Goal: Task Accomplishment & Management: Complete application form

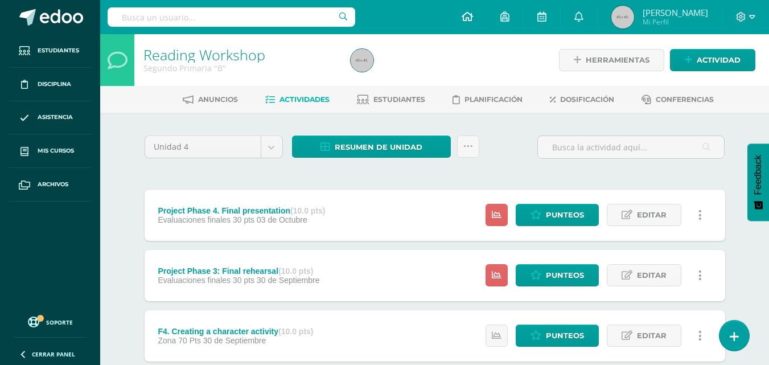
click at [473, 18] on icon at bounding box center [467, 16] width 11 height 10
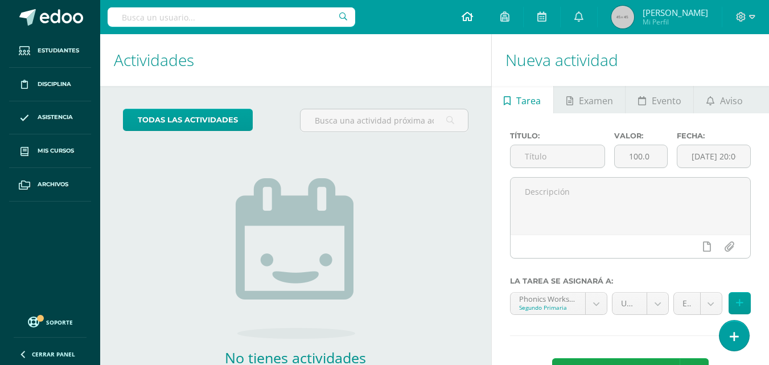
click at [473, 21] on icon at bounding box center [467, 16] width 11 height 10
click at [728, 334] on link at bounding box center [734, 335] width 32 height 33
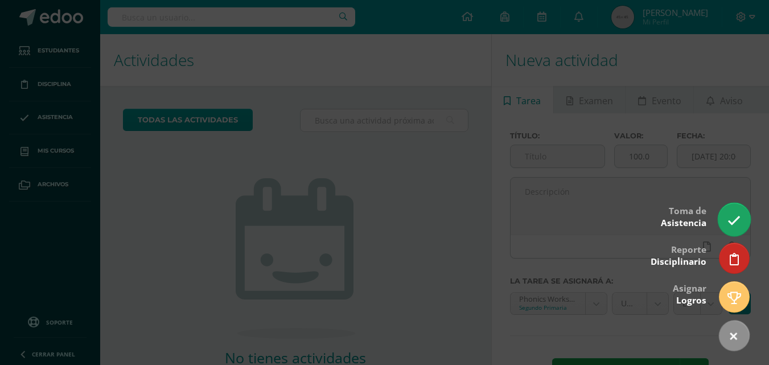
click at [737, 218] on icon at bounding box center [734, 220] width 13 height 13
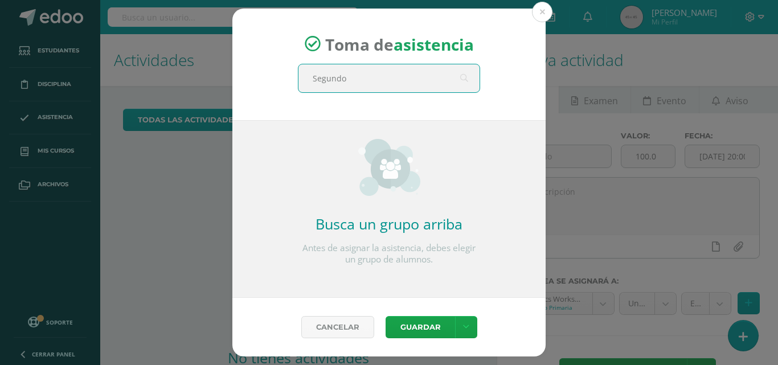
type input "Segundo B"
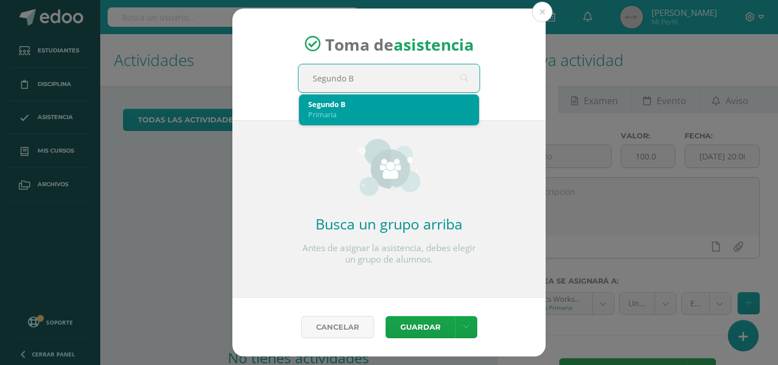
click at [381, 112] on div "Primaria" at bounding box center [389, 114] width 162 height 10
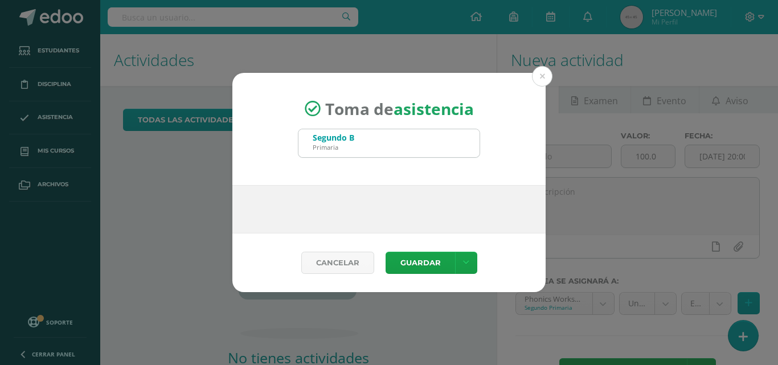
click at [381, 112] on span "Toma de asistencia" at bounding box center [399, 109] width 149 height 22
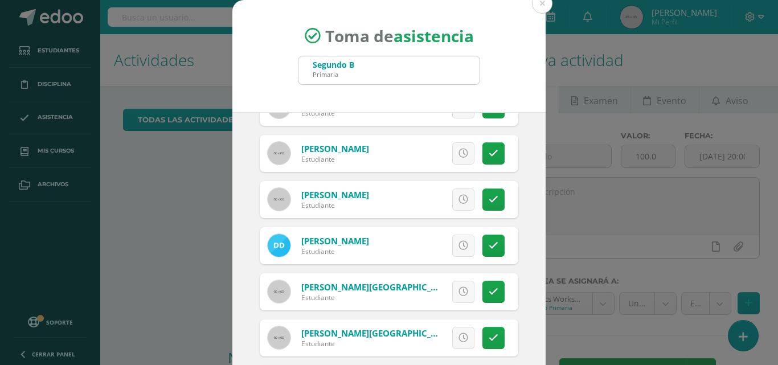
scroll to position [96, 0]
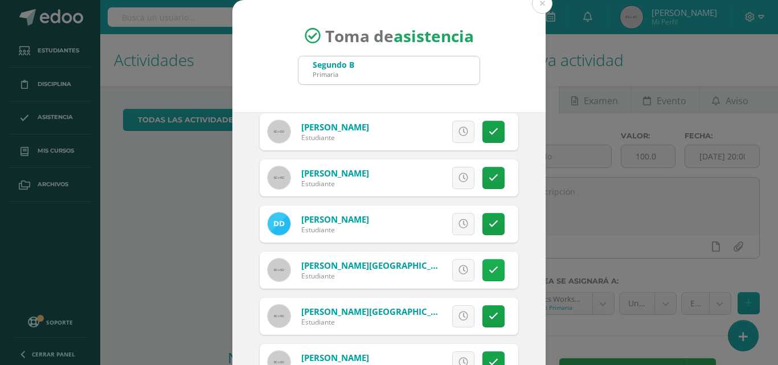
click at [489, 269] on icon at bounding box center [494, 270] width 10 height 10
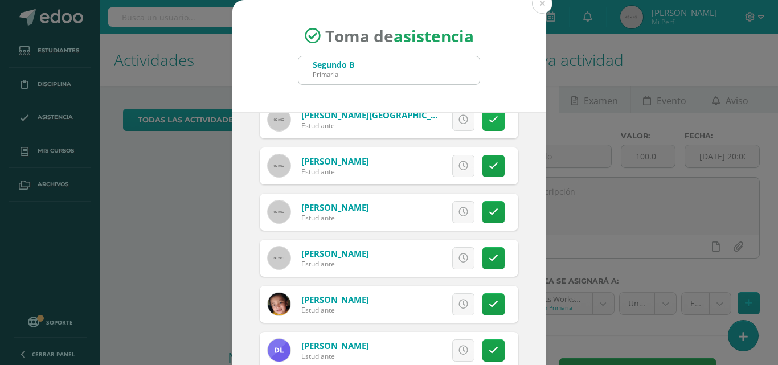
scroll to position [294, 0]
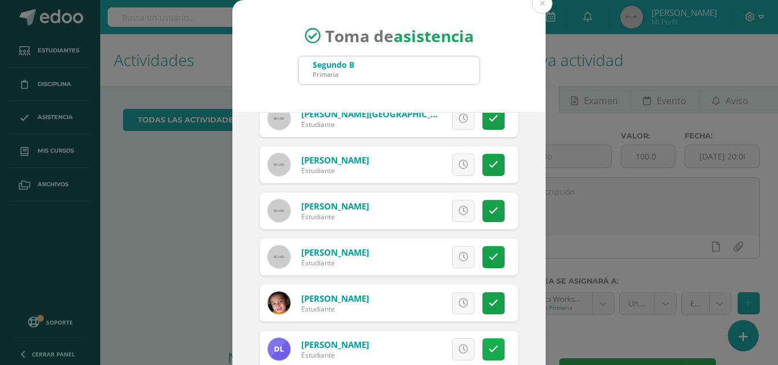
click at [489, 346] on icon at bounding box center [494, 350] width 10 height 10
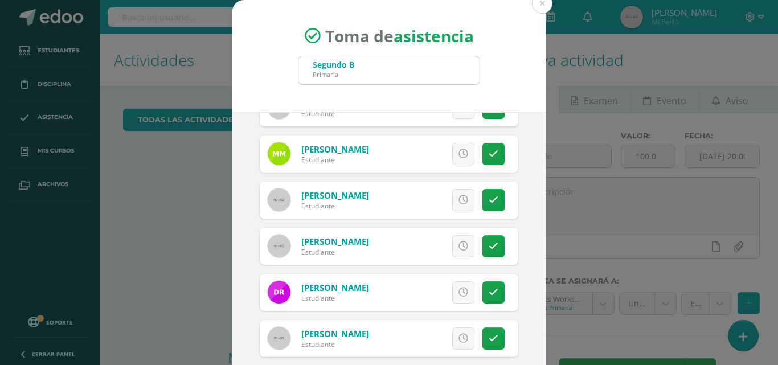
scroll to position [720, 0]
click at [487, 245] on link at bounding box center [493, 246] width 22 height 22
click at [485, 284] on link at bounding box center [493, 292] width 22 height 22
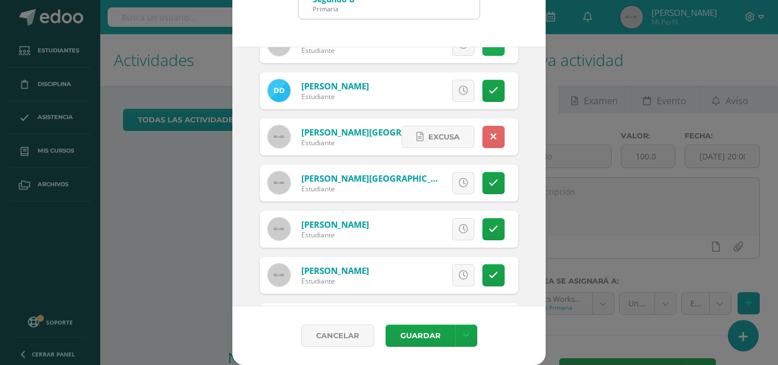
scroll to position [166, 0]
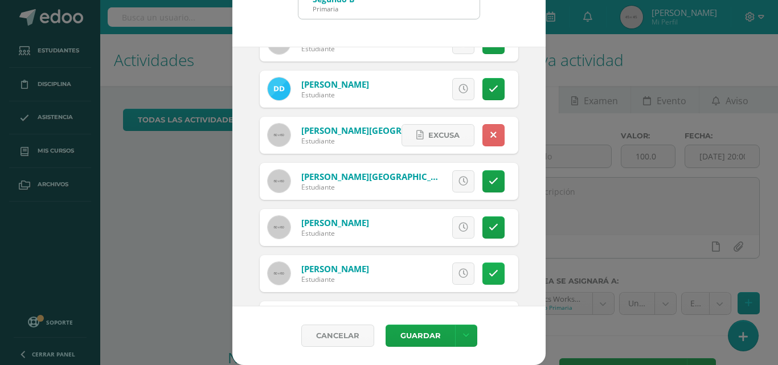
click at [489, 273] on icon at bounding box center [494, 274] width 10 height 10
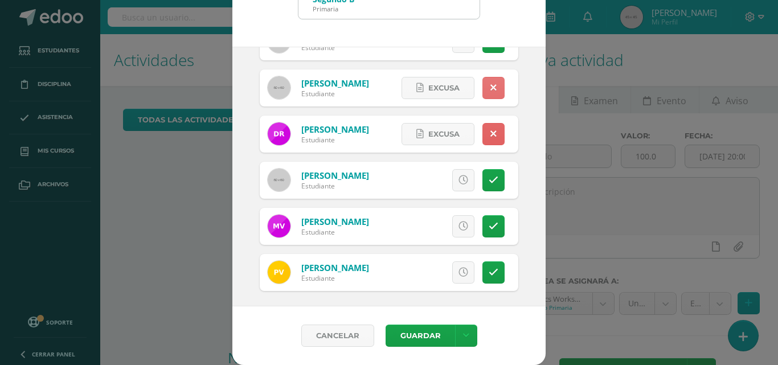
scroll to position [816, 0]
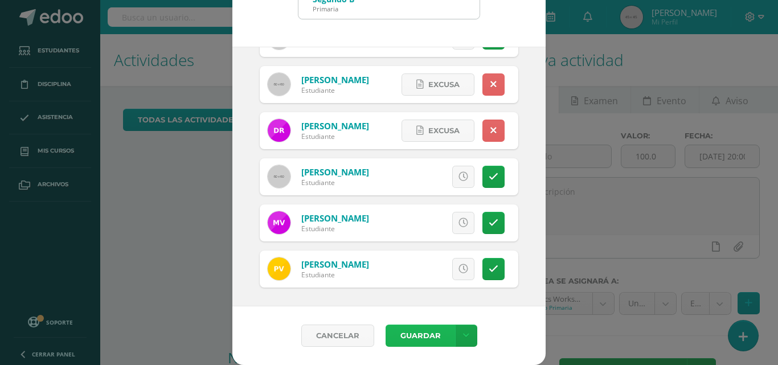
click at [409, 342] on button "Guardar" at bounding box center [420, 336] width 69 height 22
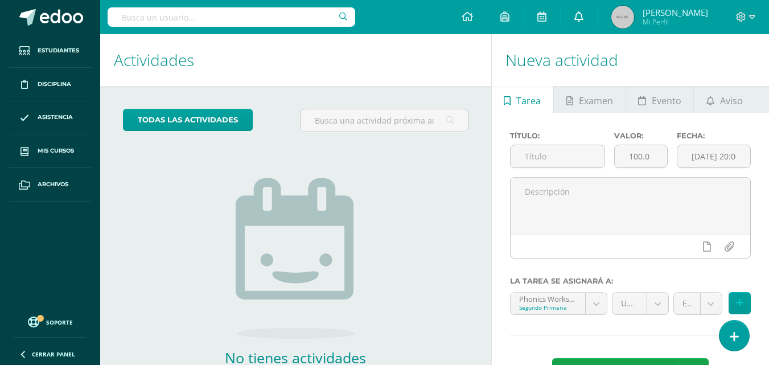
click at [597, 3] on link at bounding box center [579, 17] width 36 height 34
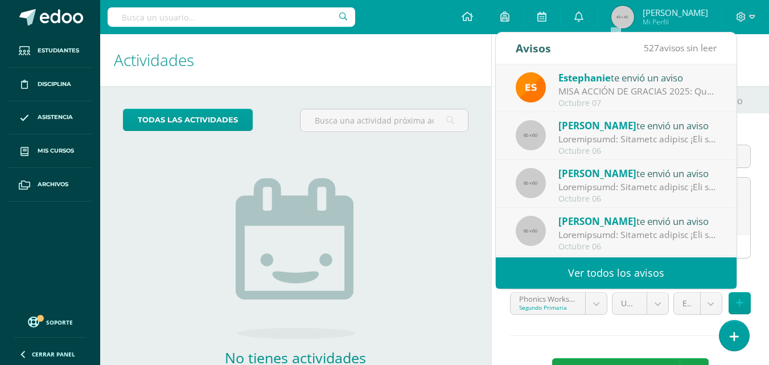
click at [639, 5] on link "Andrea Mi Perfil" at bounding box center [660, 17] width 124 height 34
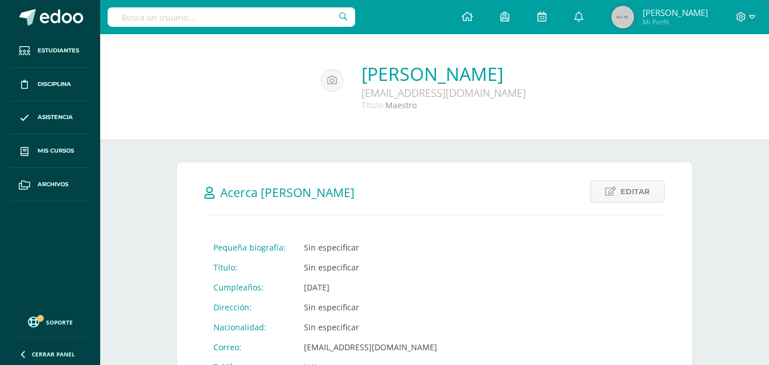
click at [360, 245] on td "Sin especificar" at bounding box center [370, 247] width 151 height 20
click at [328, 255] on td "Sin especificar" at bounding box center [370, 247] width 151 height 20
click at [331, 251] on td "Sin especificar" at bounding box center [370, 247] width 151 height 20
click at [331, 210] on div "Editar Cancelar Guardar Acerca [PERSON_NAME] Pequeña biografía: Sin especificar…" at bounding box center [434, 294] width 515 height 264
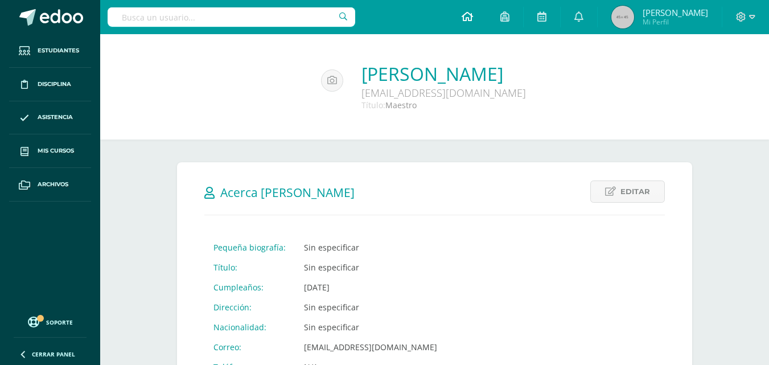
click at [473, 22] on span at bounding box center [467, 17] width 11 height 13
